Goal: Task Accomplishment & Management: Use online tool/utility

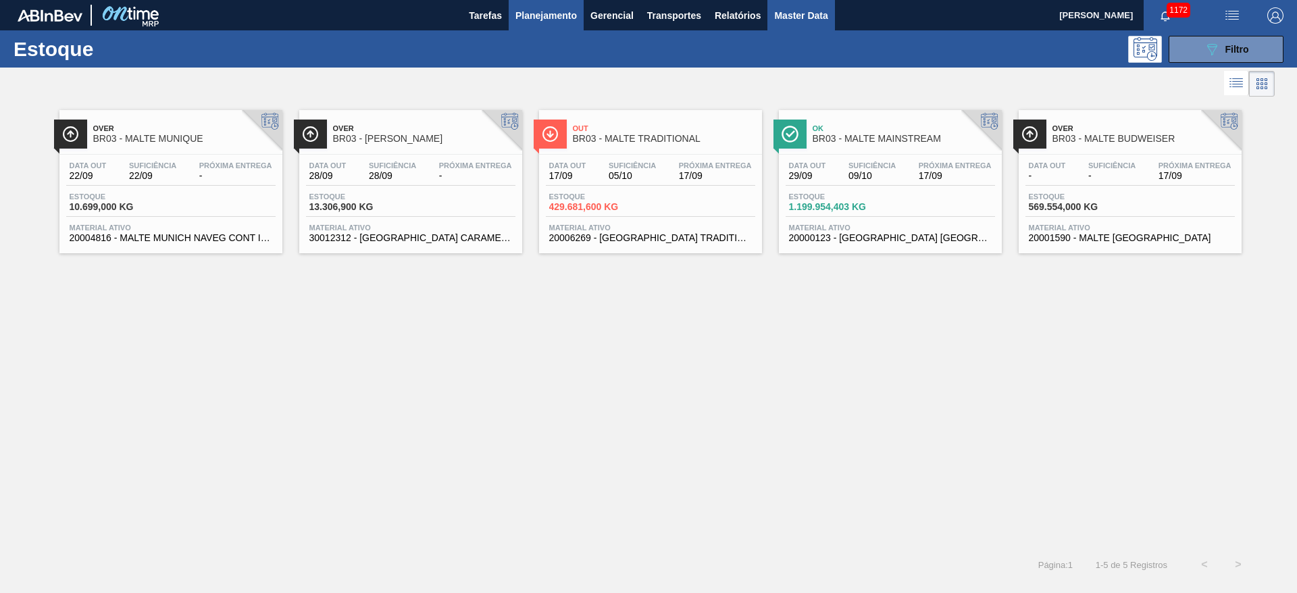
click at [794, 15] on span "Master Data" at bounding box center [800, 15] width 53 height 16
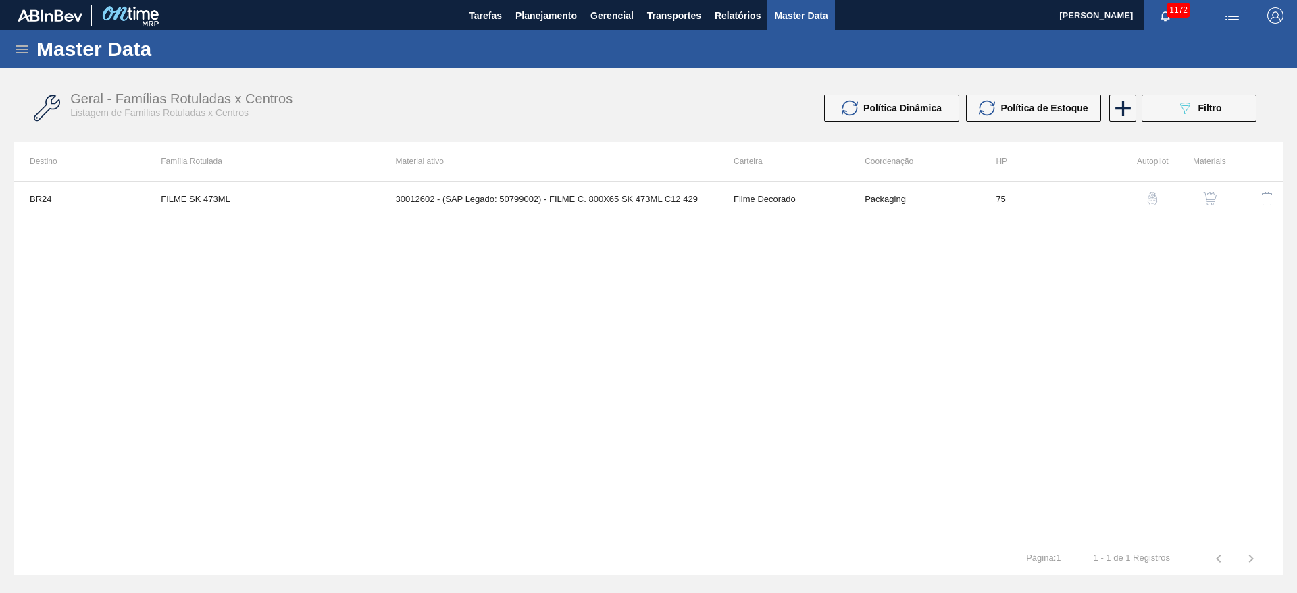
click at [19, 48] on icon at bounding box center [22, 49] width 12 height 8
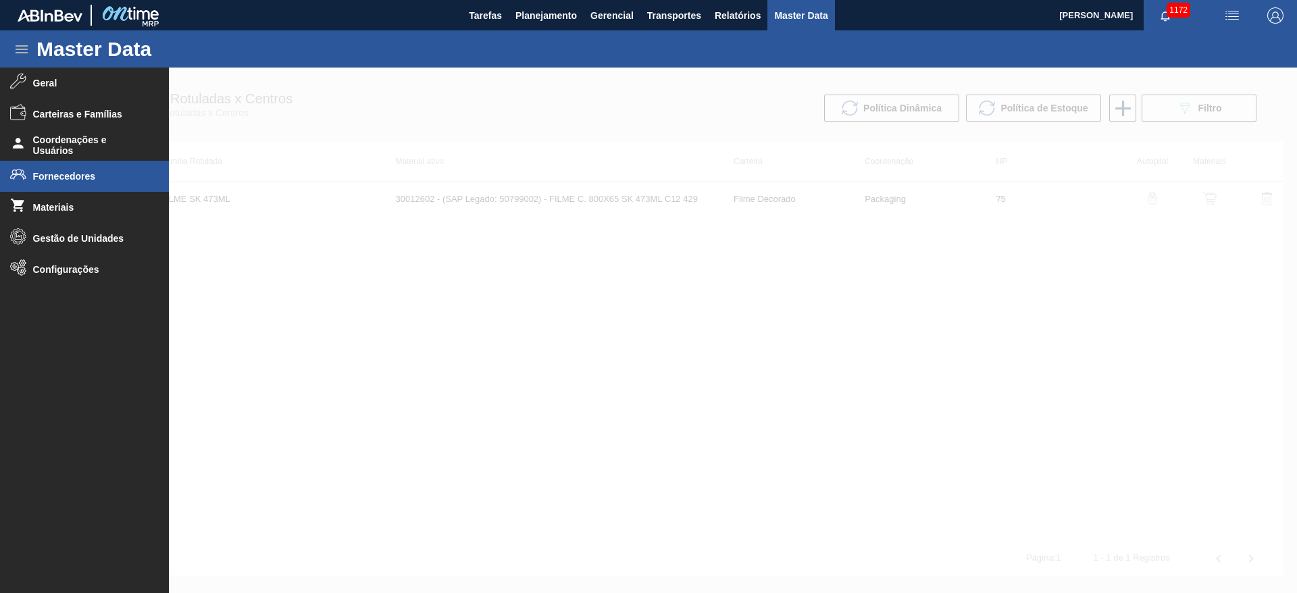
click at [59, 176] on span "Fornecedores" at bounding box center [88, 176] width 111 height 11
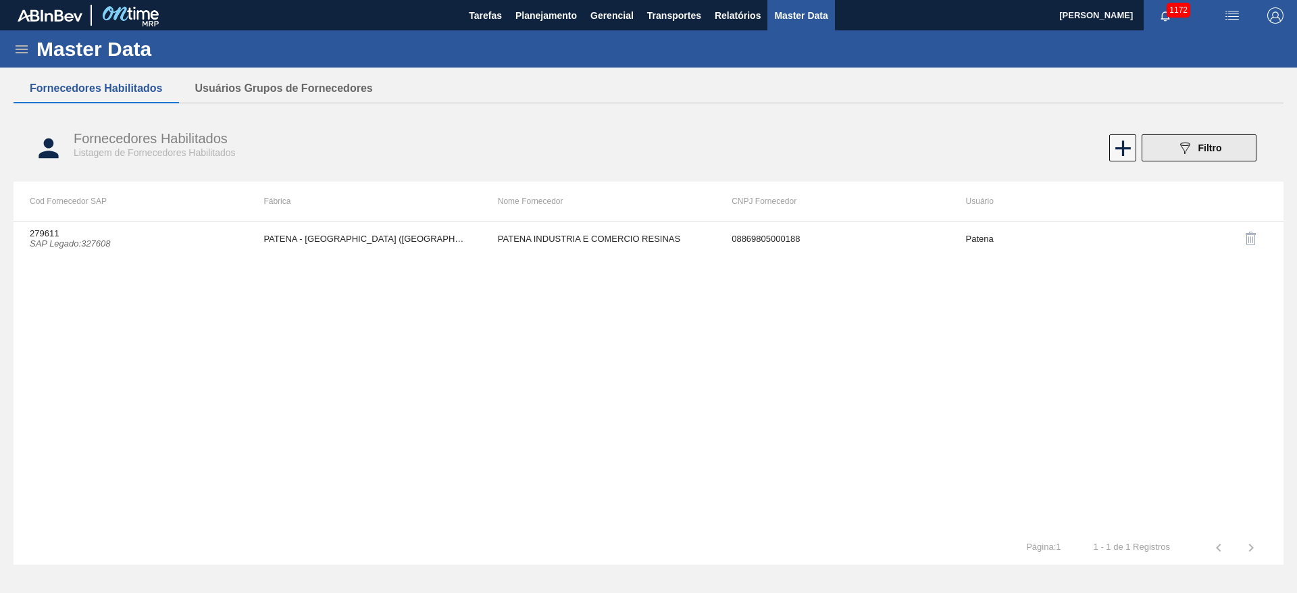
click at [1187, 149] on icon "089F7B8B-B2A5-4AFE-B5C0-19BA573D28AC" at bounding box center [1184, 148] width 16 height 16
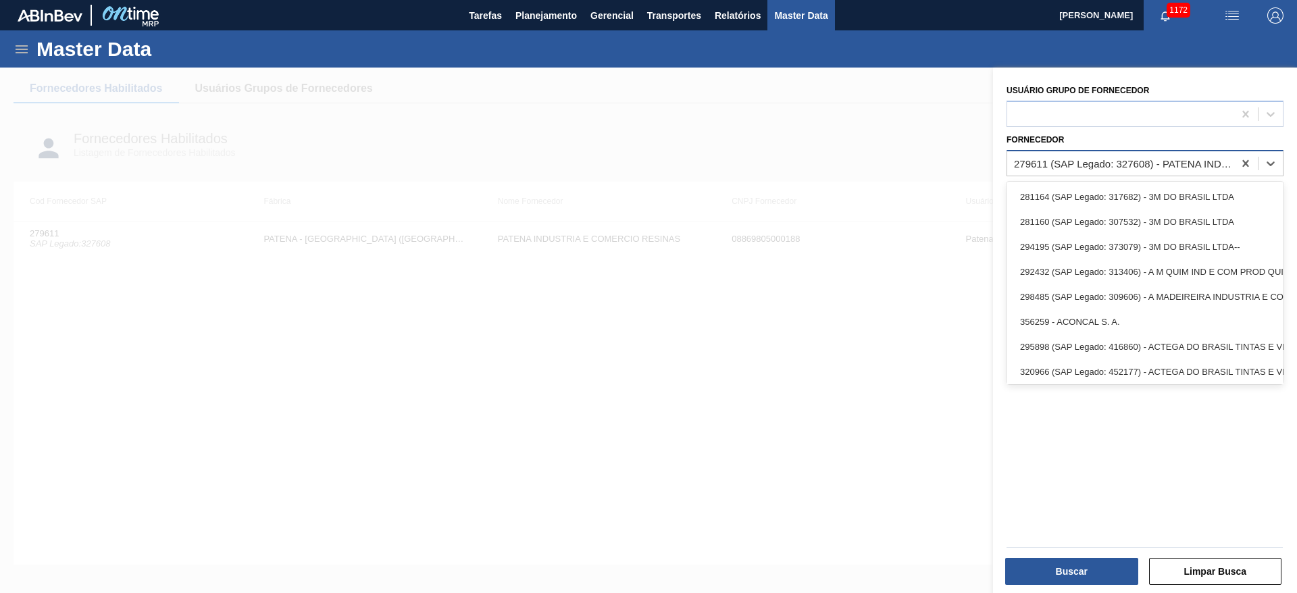
click at [1048, 165] on div "279611 (SAP Legado: 327608) - PATENA INDUSTRIA E COMERCIO RESINAS" at bounding box center [1124, 162] width 221 height 11
paste input "327881"
type input "327881"
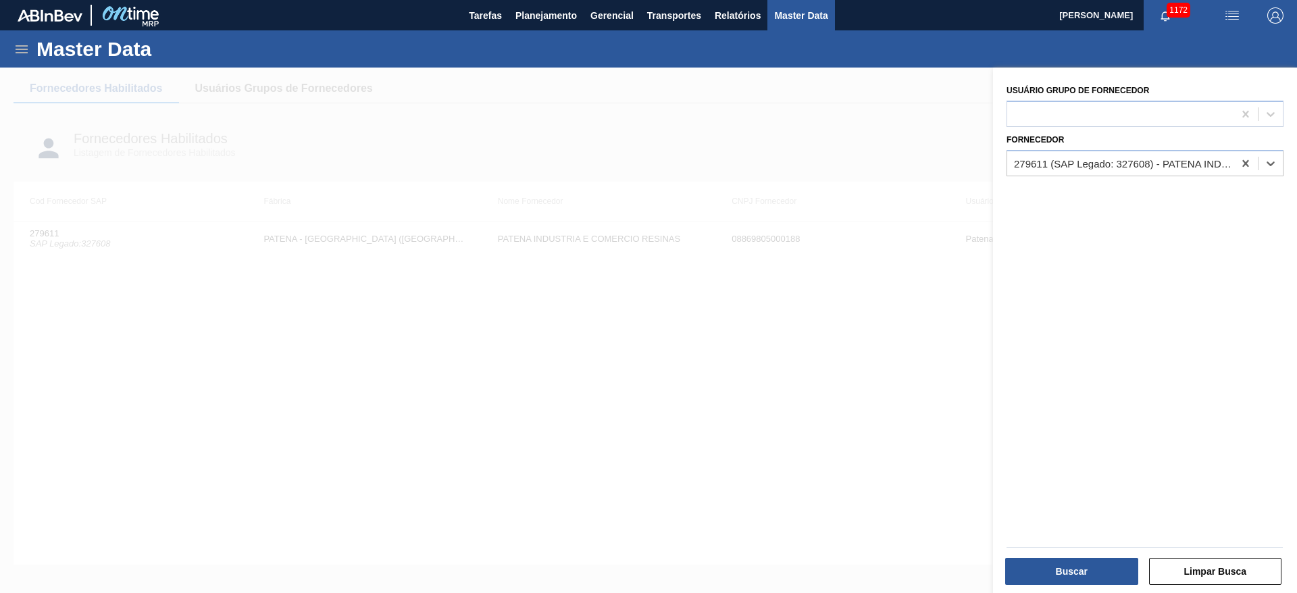
drag, startPoint x: 1059, startPoint y: 161, endPoint x: 999, endPoint y: 169, distance: 60.6
click at [999, 169] on div "Usuário Grupo de Fornecedor Fornecedor Select is focused ,type to refine list, …" at bounding box center [1145, 332] width 304 height 529
click at [23, 45] on icon at bounding box center [22, 49] width 12 height 8
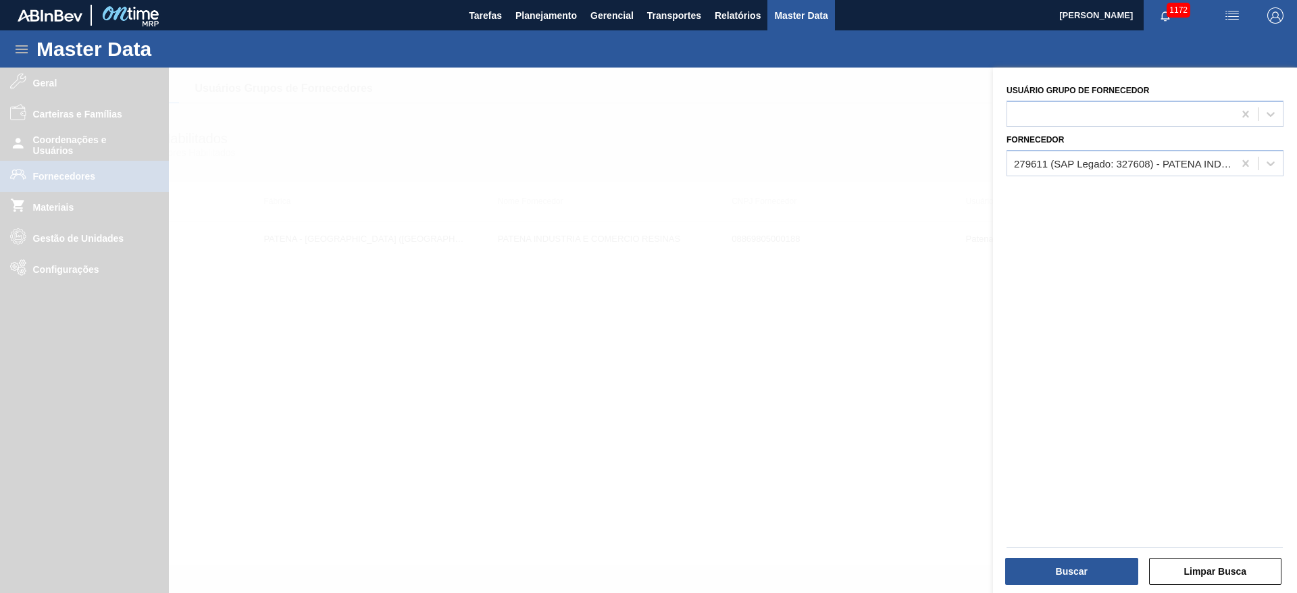
click at [60, 242] on div at bounding box center [648, 364] width 1297 height 593
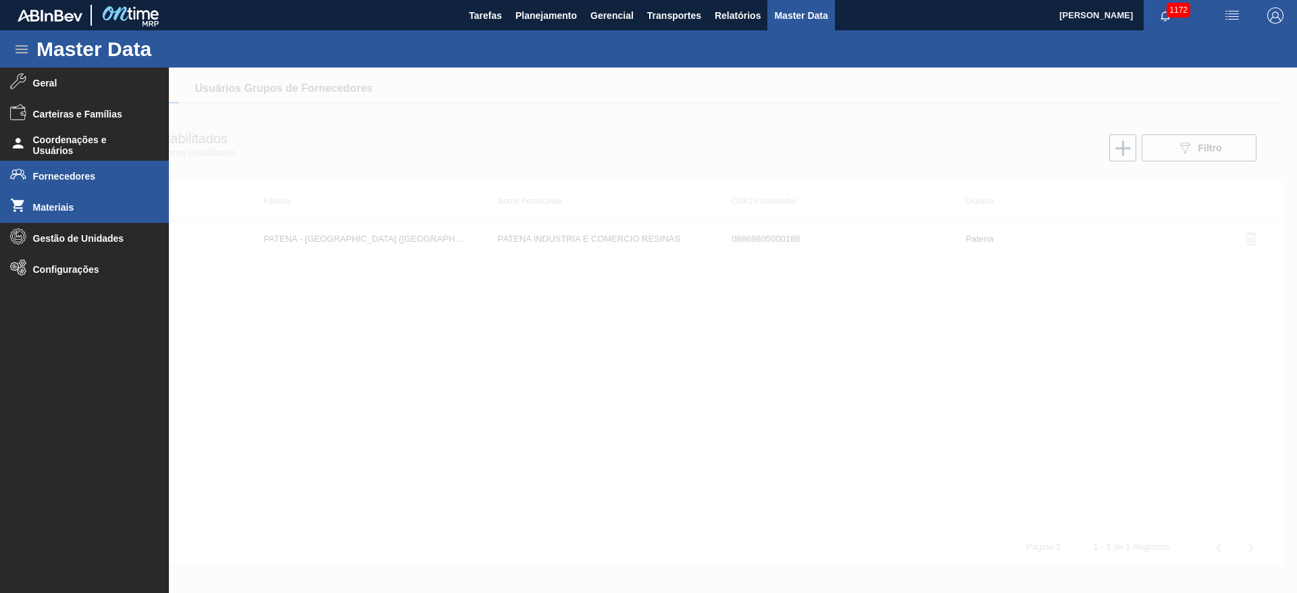
click at [49, 207] on span "Materiais" at bounding box center [88, 207] width 111 height 11
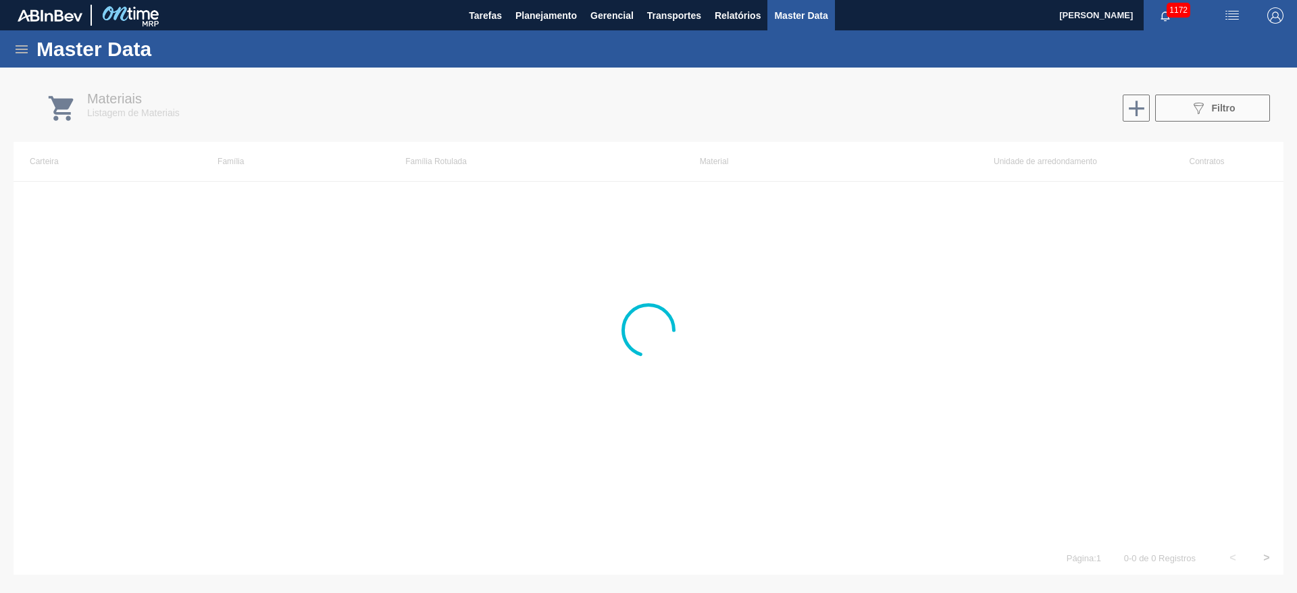
click at [1220, 107] on div at bounding box center [648, 330] width 1297 height 525
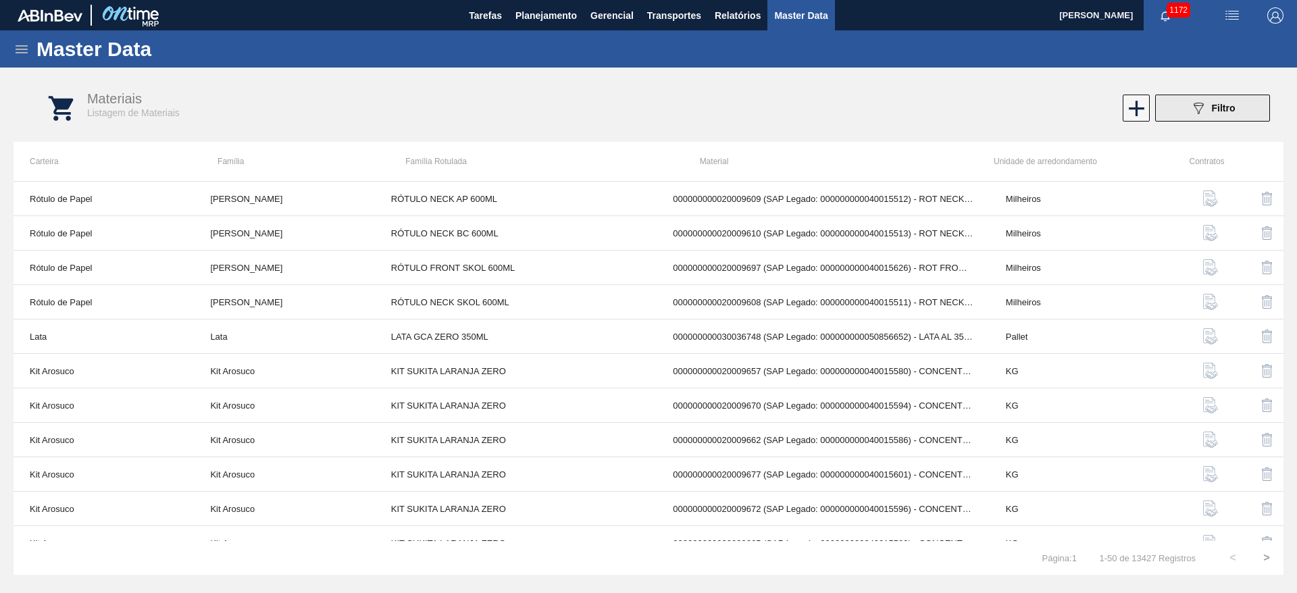
click at [1212, 107] on span "Filtro" at bounding box center [1224, 108] width 24 height 11
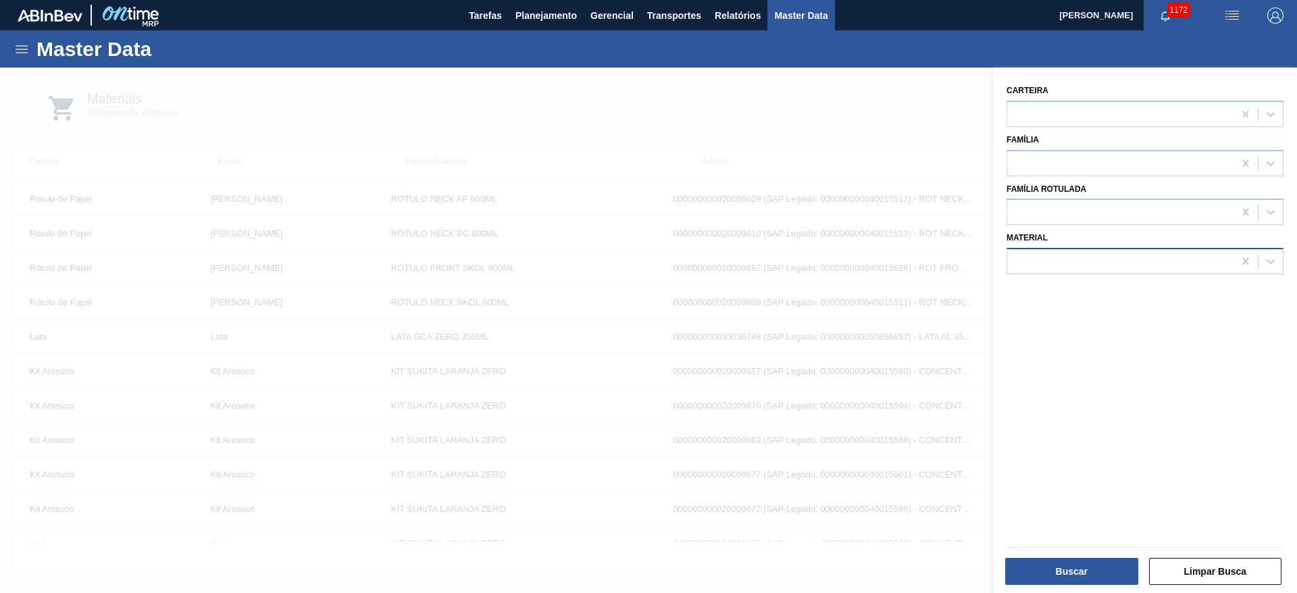
click at [1045, 261] on div at bounding box center [1120, 262] width 226 height 20
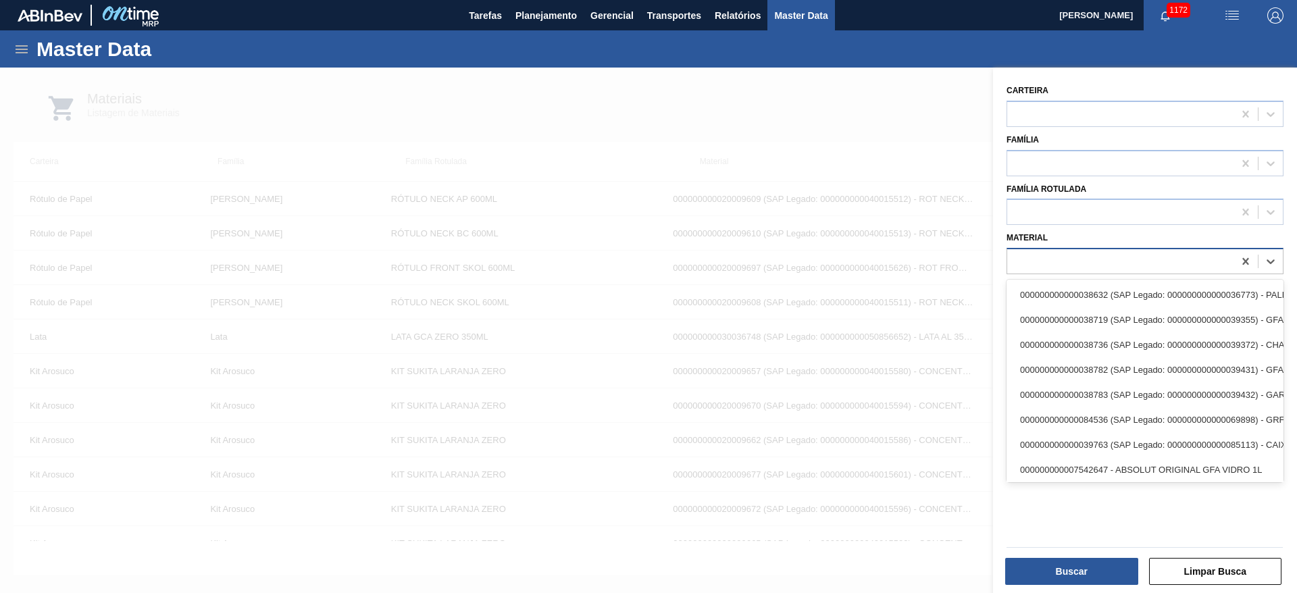
paste input "30003588"
type input "30003588"
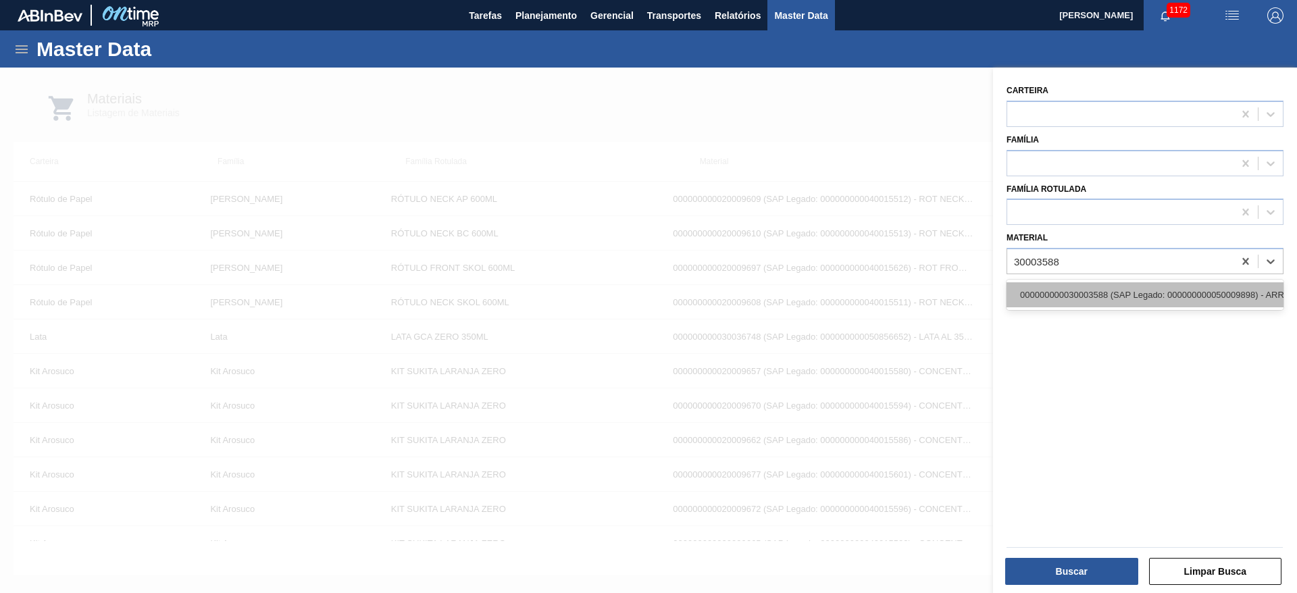
click at [1067, 290] on div "000000000030003588 (SAP Legado: 000000000050009898) - ARROZ INTEIRO CAMIL" at bounding box center [1144, 294] width 277 height 25
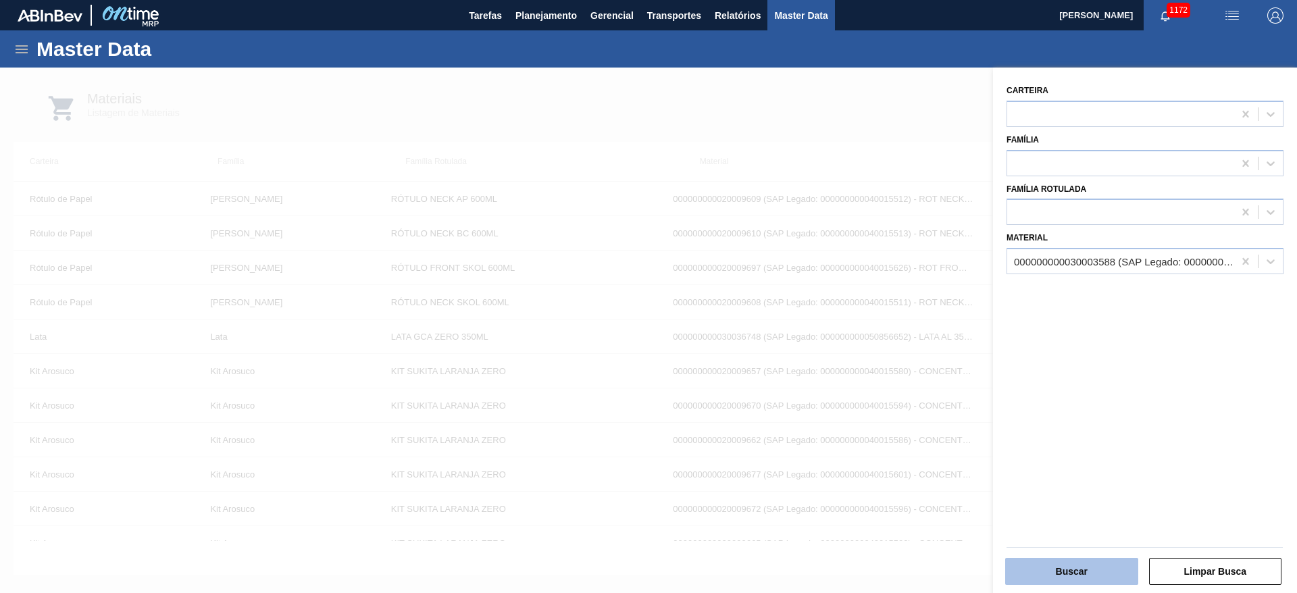
click at [1076, 572] on button "Buscar" at bounding box center [1071, 571] width 133 height 27
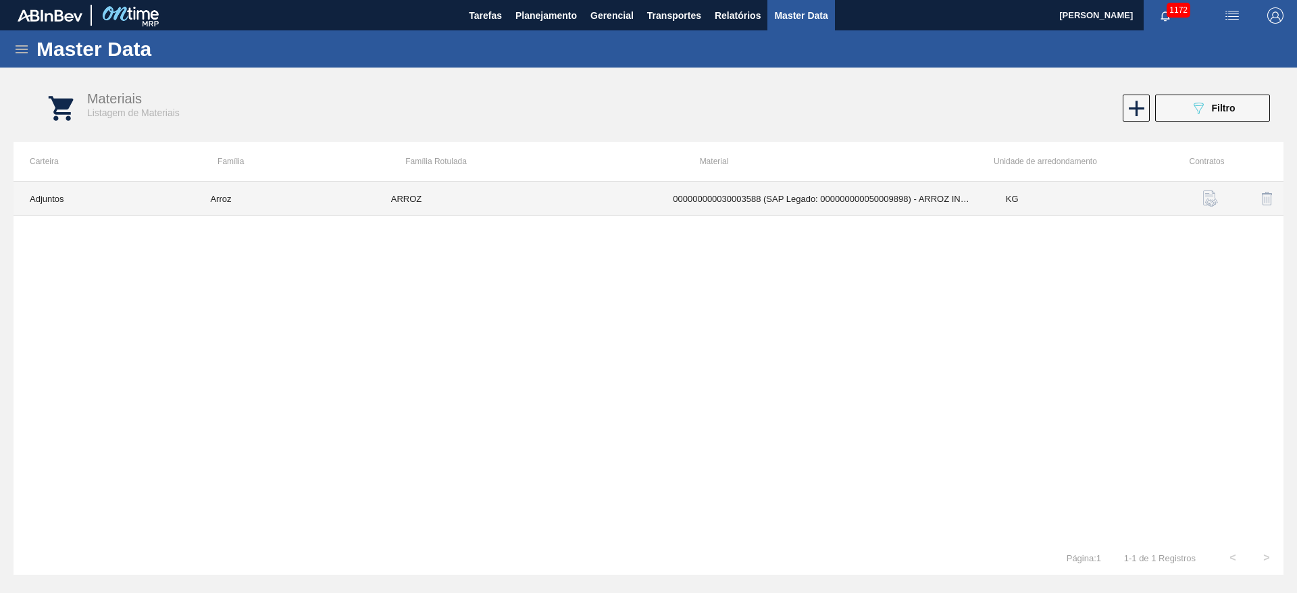
click at [841, 195] on td "000000000030003588 (SAP Legado: 000000000050009898) - ARROZ INTEIRO CAMIL" at bounding box center [822, 199] width 333 height 34
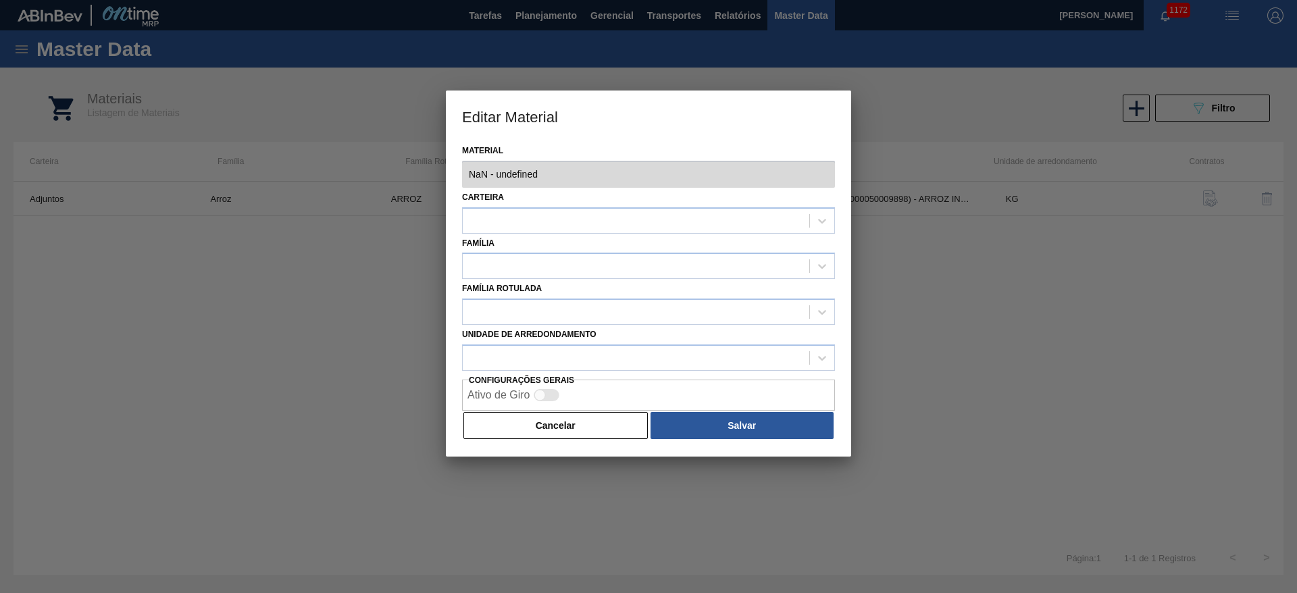
click at [841, 195] on div "Material NaN - undefined Carteira Família Família Rotulada Unidade de arredonda…" at bounding box center [648, 298] width 405 height 315
type input "30003588 - 000000000030003588 (SAP Legado: 000000000050009898) - ARROZ INTEIRO …"
click at [879, 174] on div "Editar Material Material 30003588 - 000000000030003588 (SAP Legado: 00000000005…" at bounding box center [648, 296] width 1297 height 593
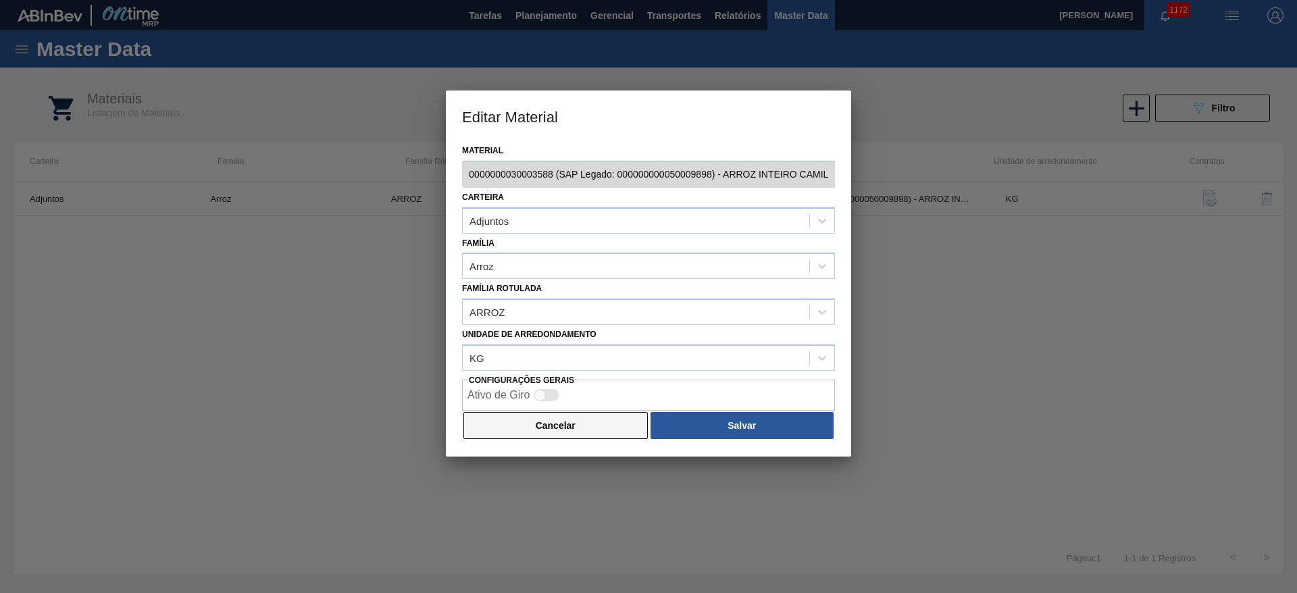
click at [548, 424] on button "Cancelar" at bounding box center [555, 425] width 184 height 27
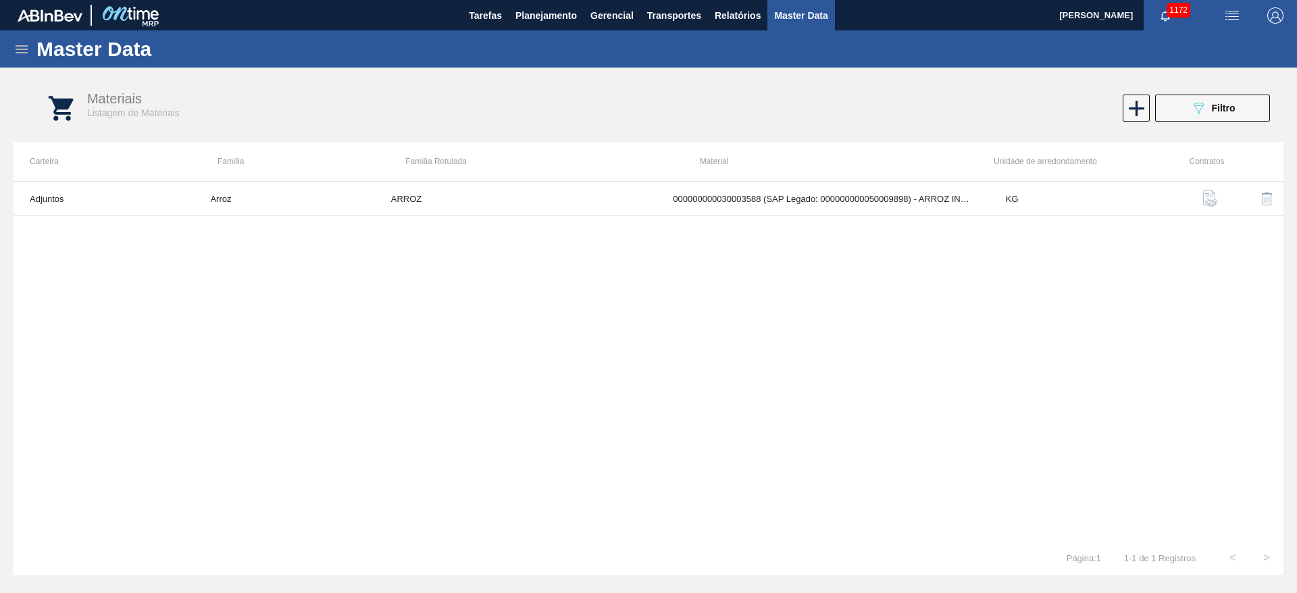
drag, startPoint x: 760, startPoint y: 302, endPoint x: 542, endPoint y: 98, distance: 298.6
click at [751, 274] on div "Adjuntos Arroz ARROZ 000000000030003588 (SAP Legado: 000000000050009898) - ARRO…" at bounding box center [649, 361] width 1270 height 360
